Goal: Transaction & Acquisition: Purchase product/service

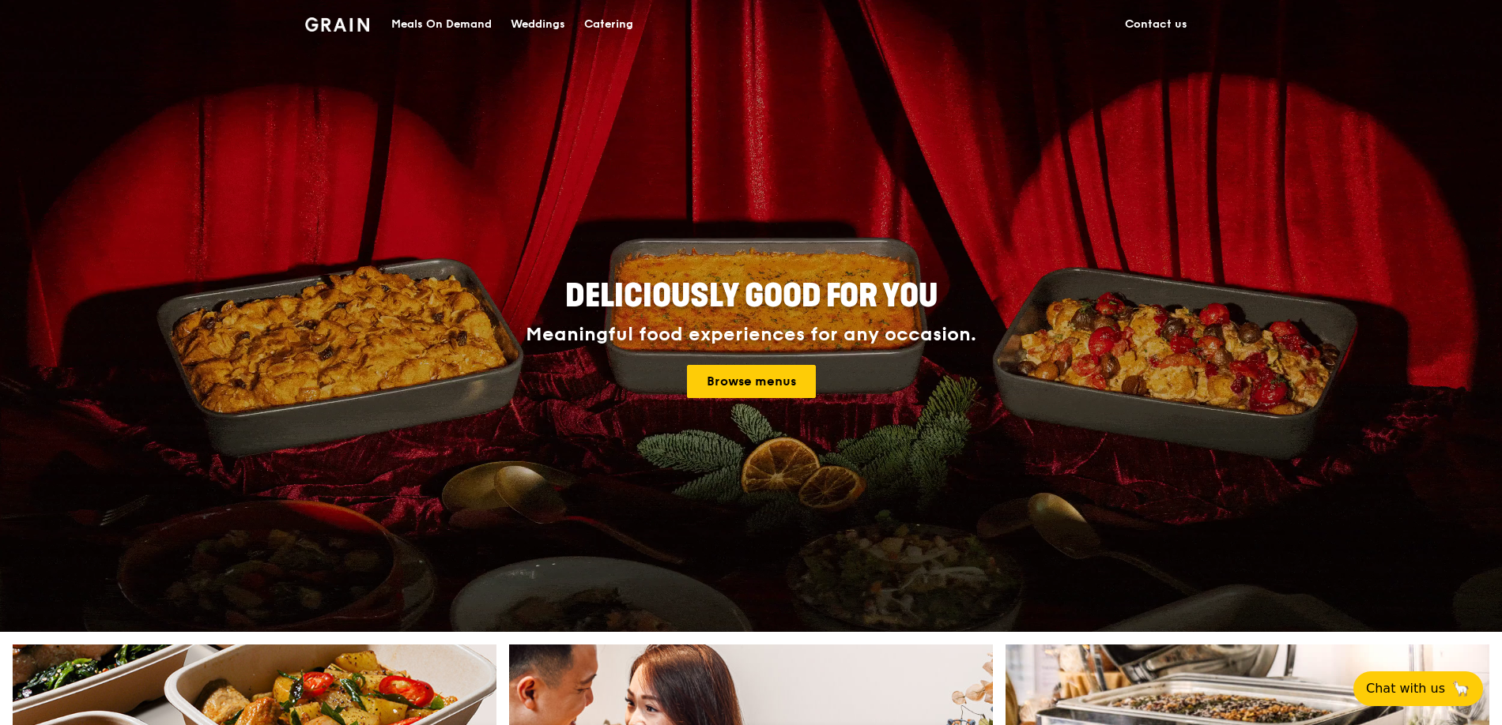
click at [492, 24] on div "Meals On Demand" at bounding box center [441, 24] width 100 height 47
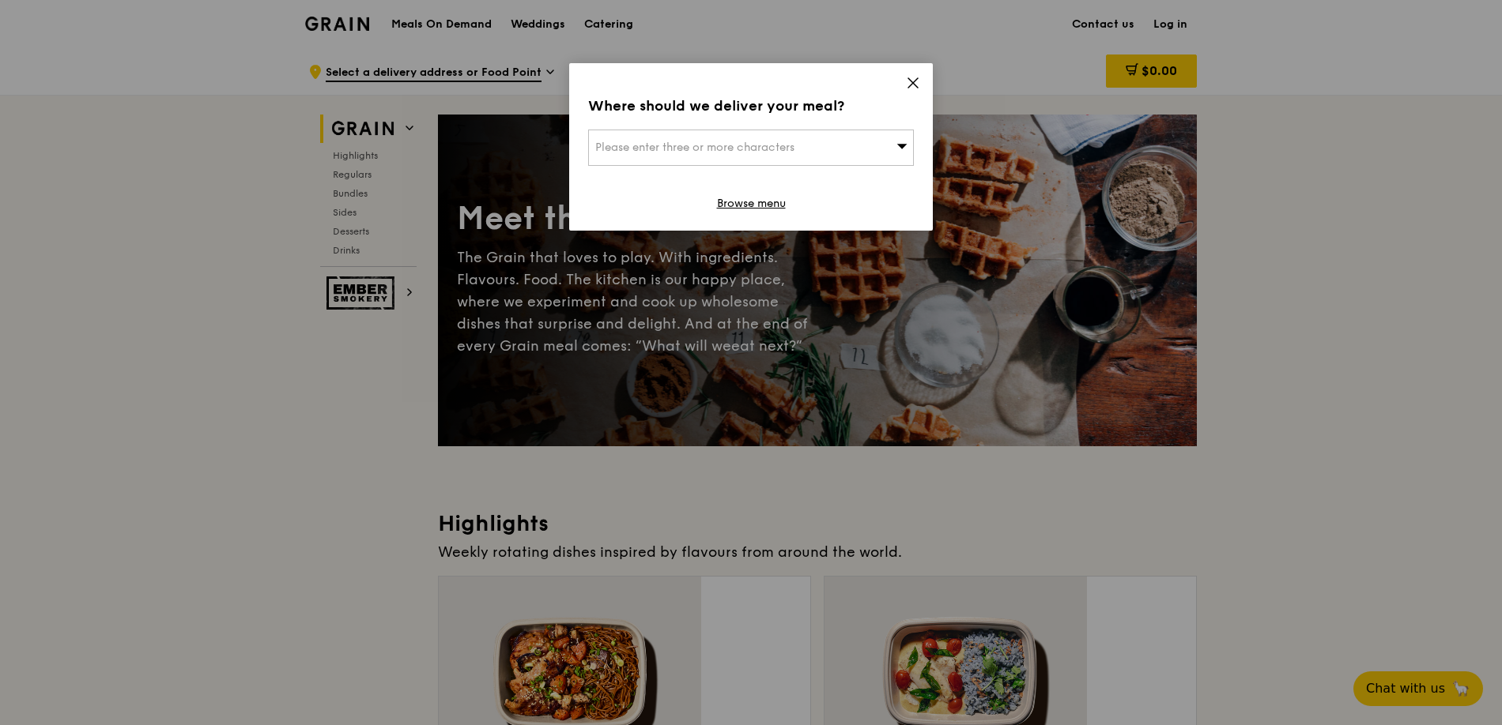
click at [904, 72] on div "Where should we deliver your meal? Please enter three or more characters Browse…" at bounding box center [751, 147] width 364 height 168
click at [899, 130] on div "Please enter three or more characters" at bounding box center [751, 148] width 326 height 36
click at [911, 76] on icon at bounding box center [913, 83] width 14 height 14
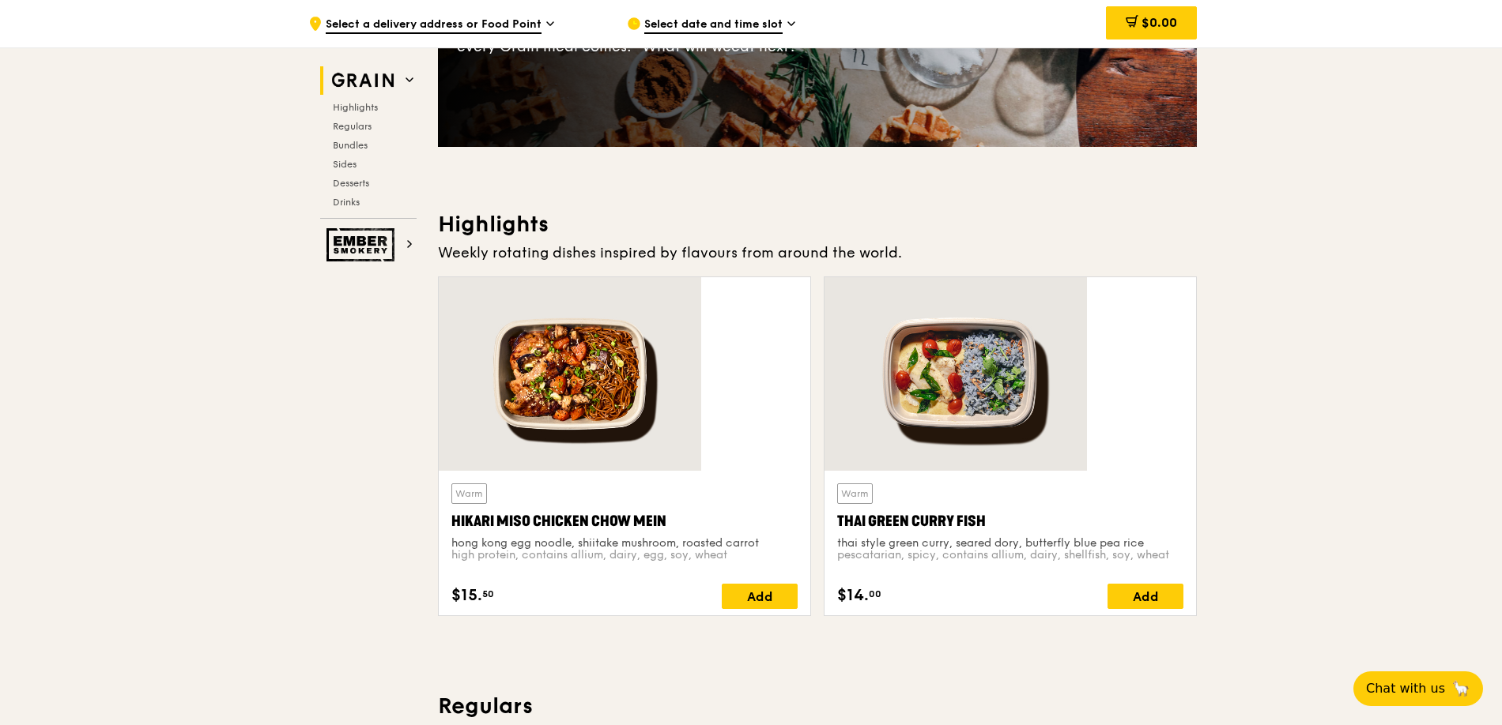
scroll to position [300, 0]
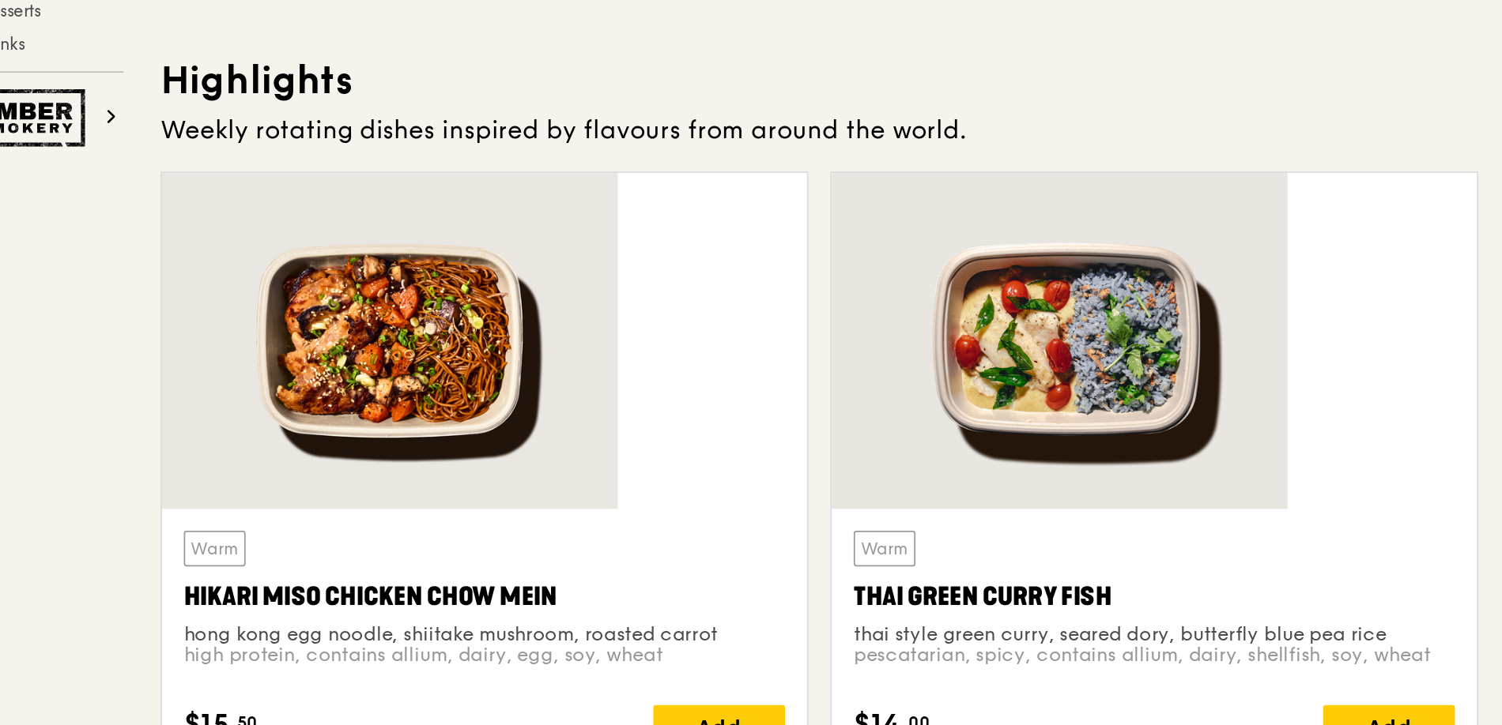
click at [661, 355] on div at bounding box center [624, 374] width 371 height 194
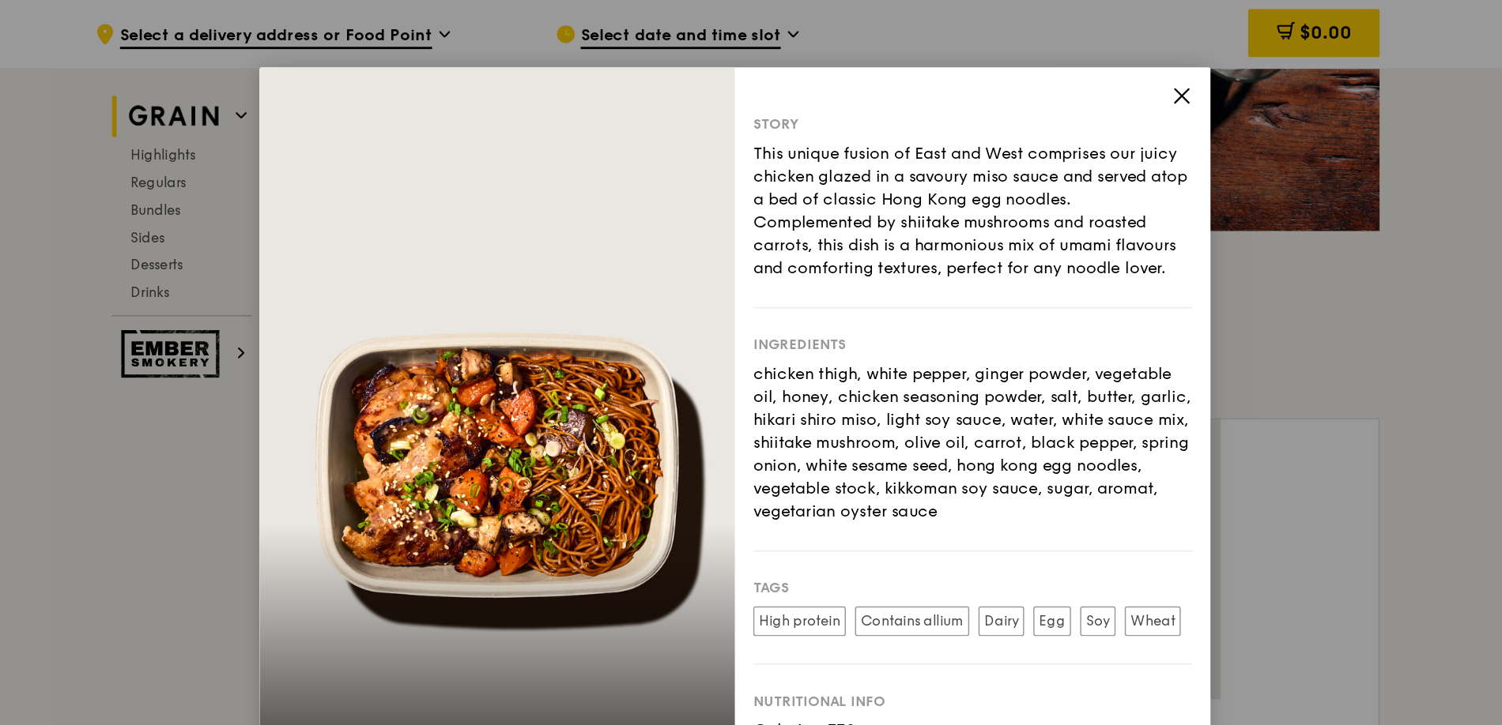
scroll to position [285, 0]
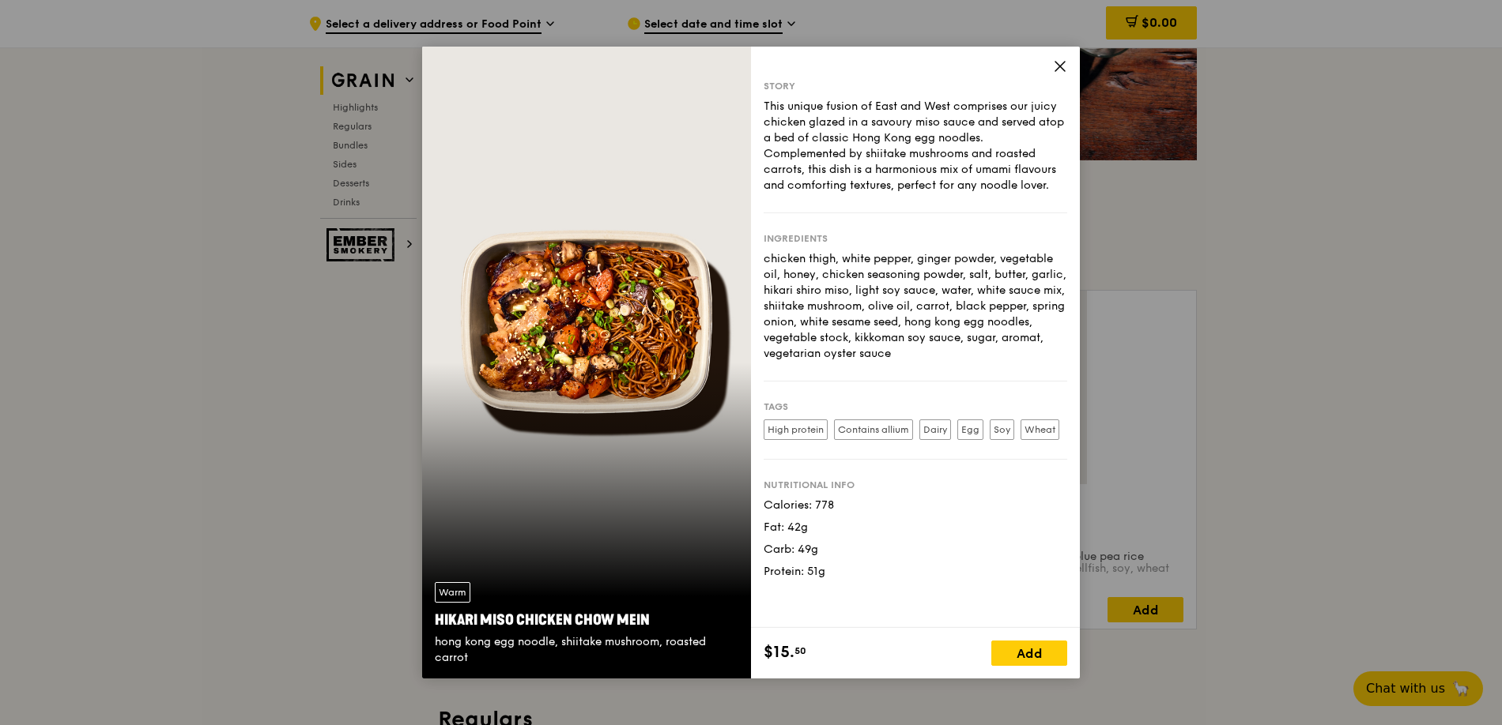
click at [1053, 72] on icon at bounding box center [1060, 66] width 14 height 14
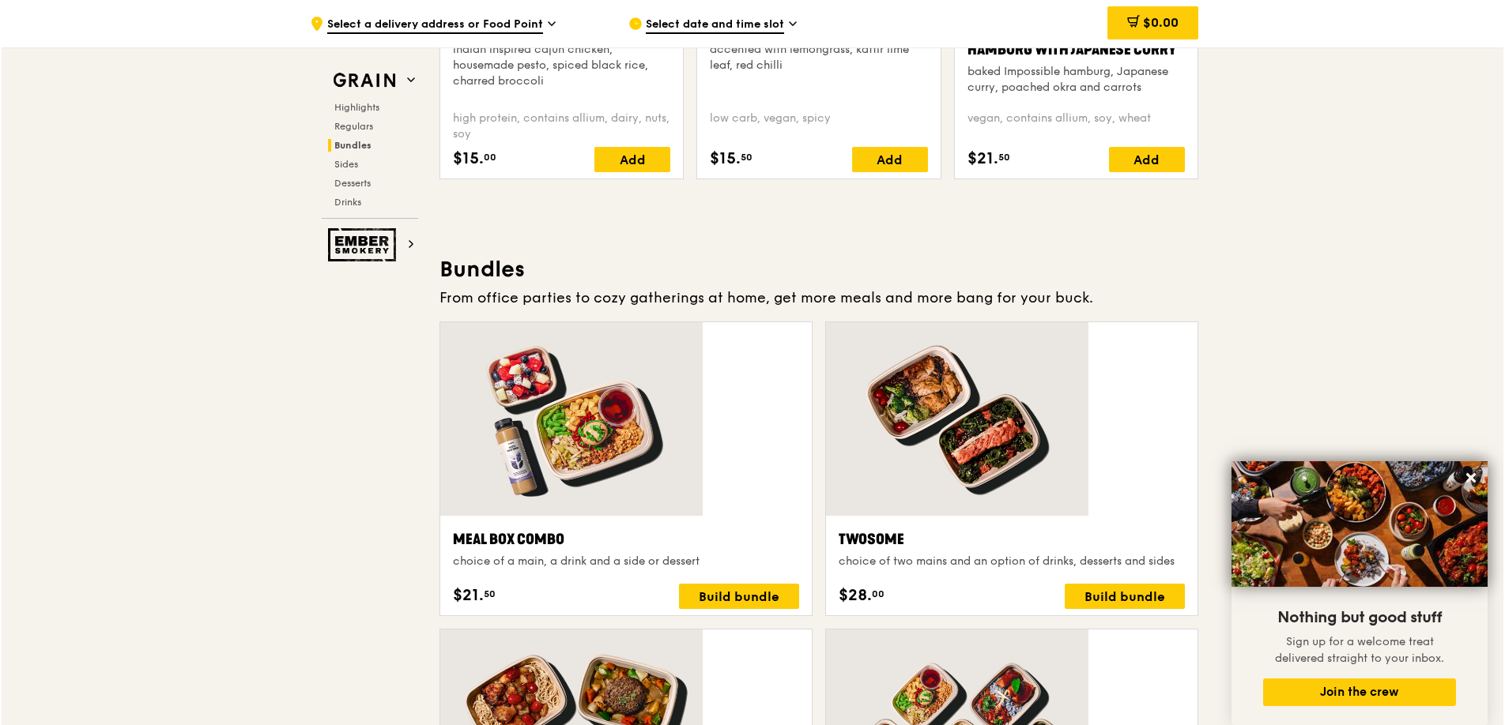
scroll to position [1855, 0]
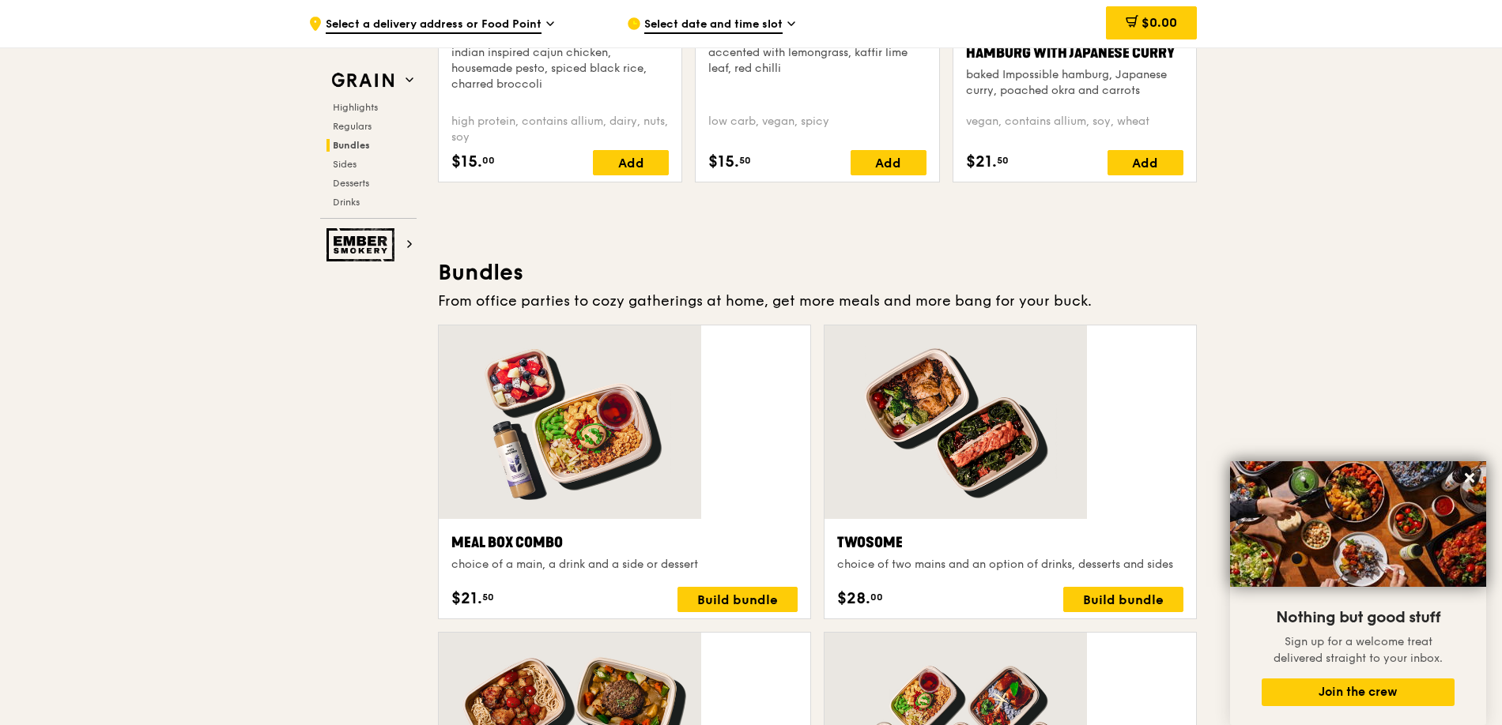
click at [729, 633] on div at bounding box center [624, 730] width 371 height 194
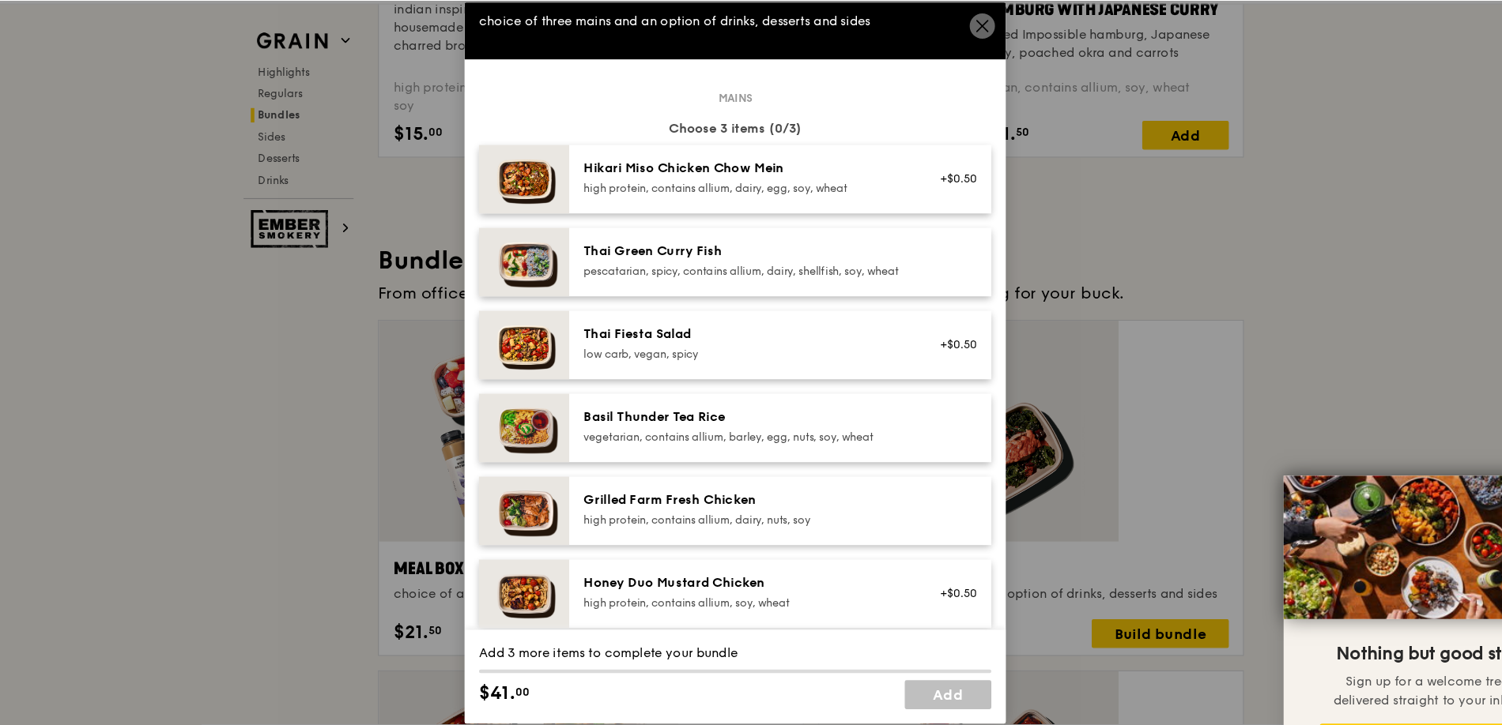
scroll to position [0, 0]
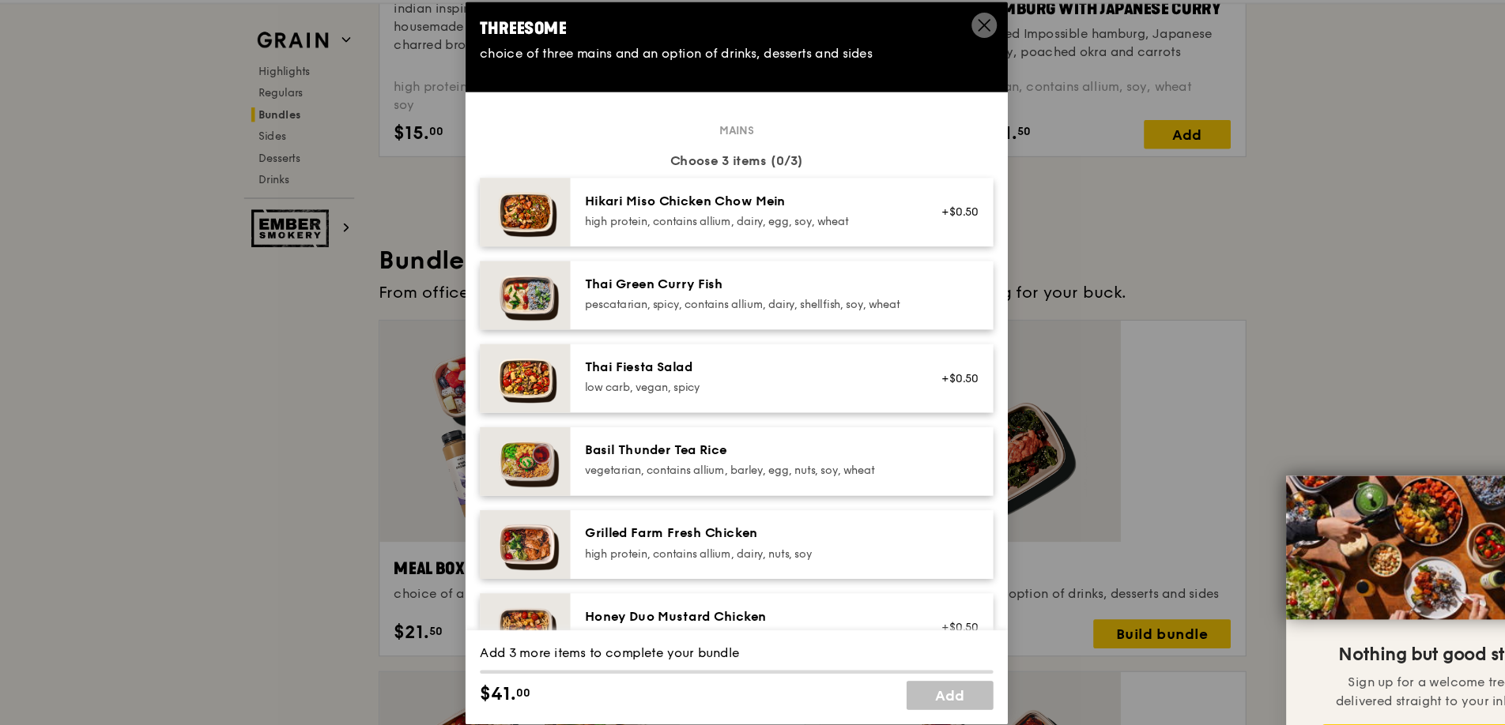
click at [972, 69] on icon at bounding box center [969, 67] width 14 height 14
